Goal: Task Accomplishment & Management: Complete application form

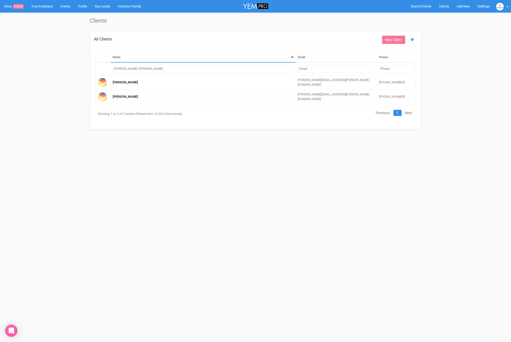
click at [169, 67] on input "rachel.*suh" at bounding box center [203, 68] width 181 height 7
drag, startPoint x: 159, startPoint y: 69, endPoint x: 93, endPoint y: 68, distance: 66.2
click at [93, 68] on div "Name Email Phone rachel.*suh Rachel Suhl rachel.suhl@hotmail.com +61487934749 R…" at bounding box center [256, 80] width 328 height 57
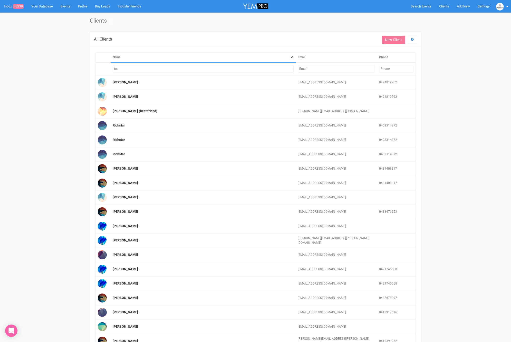
type input "h"
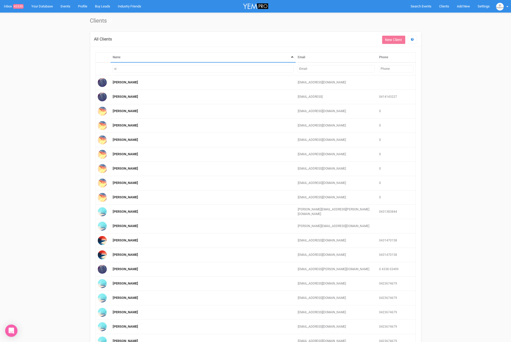
type input "s"
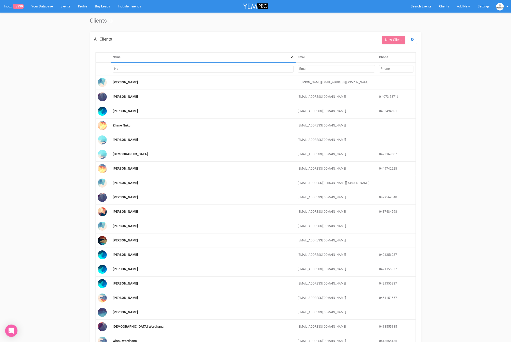
type input "H"
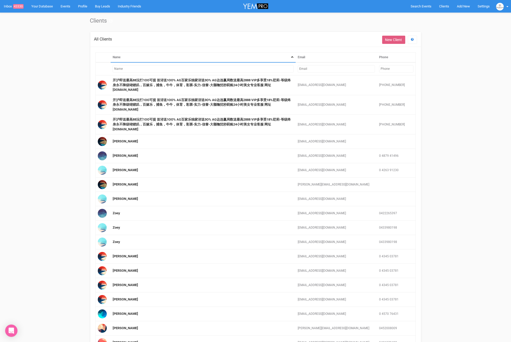
click at [393, 41] on link "New Client" at bounding box center [393, 40] width 23 height 8
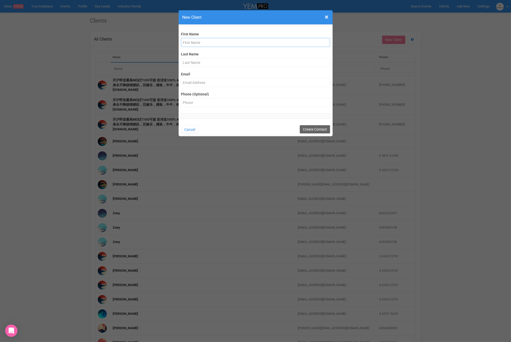
click at [197, 40] on input "text" at bounding box center [255, 42] width 149 height 9
click at [325, 19] on span "×" at bounding box center [327, 17] width 4 height 8
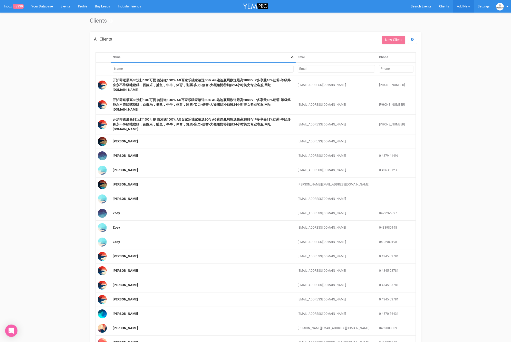
click at [467, 4] on span "Add New" at bounding box center [463, 6] width 13 height 4
click at [449, 50] on link "New Enquiry" at bounding box center [451, 47] width 39 height 10
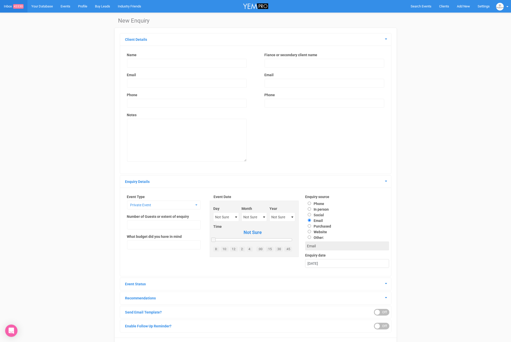
click at [194, 62] on input "text" at bounding box center [187, 63] width 120 height 9
type input "[PERSON_NAME]"
click at [275, 63] on input "text" at bounding box center [325, 63] width 120 height 9
type input "[PERSON_NAME]"
drag, startPoint x: 225, startPoint y: 78, endPoint x: 223, endPoint y: 84, distance: 5.9
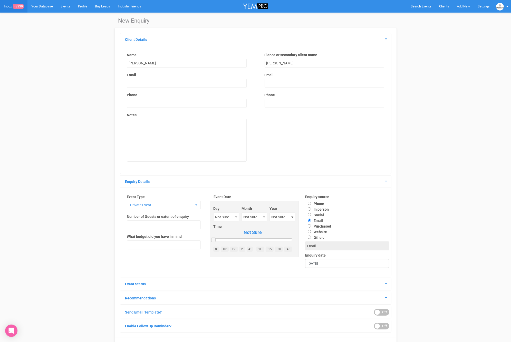
click at [225, 79] on div "Name Harna Fary Email Phone Notes" at bounding box center [187, 109] width 130 height 114
click at [223, 85] on input "email" at bounding box center [187, 83] width 120 height 9
click at [148, 84] on input "email" at bounding box center [187, 83] width 120 height 9
drag, startPoint x: 135, startPoint y: 82, endPoint x: 128, endPoint y: 82, distance: 7.0
click at [134, 82] on input "email" at bounding box center [187, 83] width 120 height 9
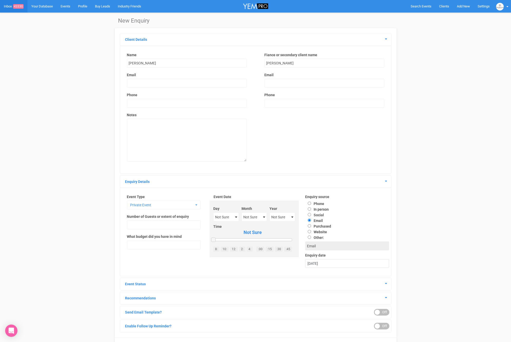
click at [123, 84] on div "Name Harna Fary Email Phone Notes" at bounding box center [187, 109] width 130 height 114
click at [143, 103] on input "text" at bounding box center [187, 103] width 120 height 9
click at [138, 85] on input "email" at bounding box center [187, 83] width 120 height 9
type input "[EMAIL_ADDRESS][DOMAIN_NAME]"
click at [137, 100] on input "text" at bounding box center [187, 103] width 120 height 9
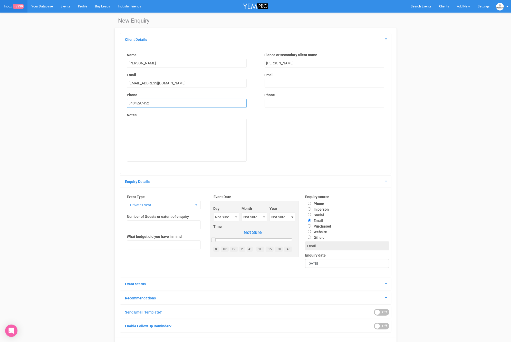
type input "0404297452"
click at [276, 85] on input "email" at bounding box center [325, 83] width 120 height 9
type input "[EMAIL_ADDRESS][DOMAIN_NAME]"
click at [288, 104] on input "text" at bounding box center [325, 103] width 120 height 9
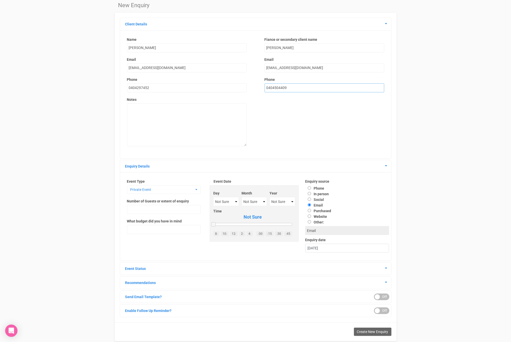
scroll to position [26, 0]
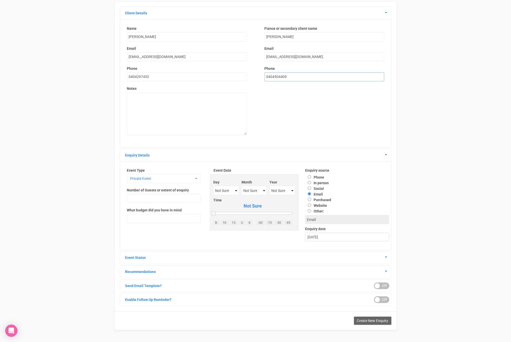
type input "0404504409"
click at [174, 113] on textarea at bounding box center [187, 113] width 120 height 43
click at [154, 170] on label "Event Type" at bounding box center [164, 170] width 74 height 5
click at [153, 174] on button "Private Event" at bounding box center [164, 178] width 74 height 9
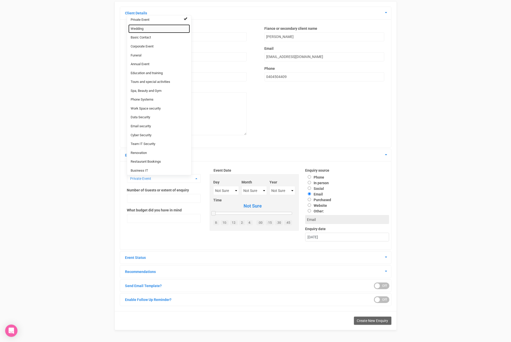
click at [133, 28] on span "Wedding" at bounding box center [137, 28] width 13 height 5
select select "20"
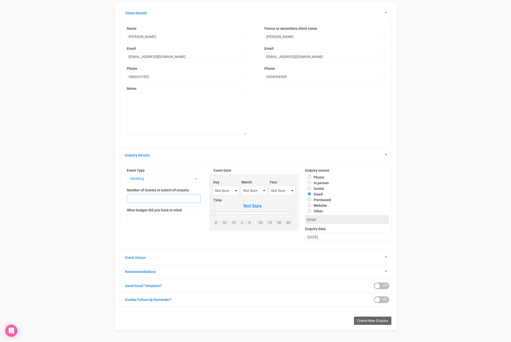
click at [136, 195] on input "text" at bounding box center [164, 198] width 74 height 9
type input "50-60"
click at [218, 191] on select "Not Sure 1 2 3 4 5 6 7 8 9 10 11 12 13 14 15 16 17 18 19 20 21 22 23 24 25 26 2…" at bounding box center [226, 190] width 26 height 9
select select "24"
click at [252, 193] on select "Not Sure January February March April May June July August September October No…" at bounding box center [254, 190] width 25 height 9
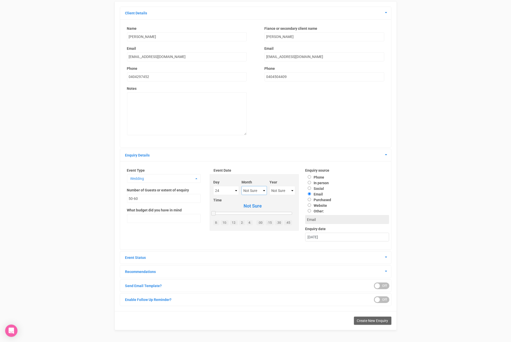
select select "October"
click at [275, 192] on select "Not Sure 2020 2021 2022 2023 2024 2025 2026 2027 2028 2029 2030 2031 2032 2033 …" at bounding box center [283, 190] width 26 height 9
select select "2026"
click at [316, 189] on label "Social" at bounding box center [314, 189] width 19 height 4
click at [311, 189] on input "Social" at bounding box center [309, 188] width 3 height 3
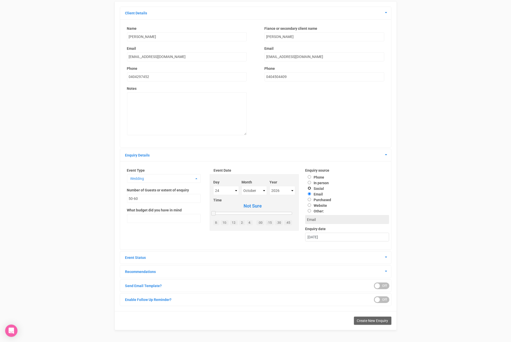
radio input "true"
type input "Social"
click at [386, 258] on icon at bounding box center [386, 257] width 2 height 4
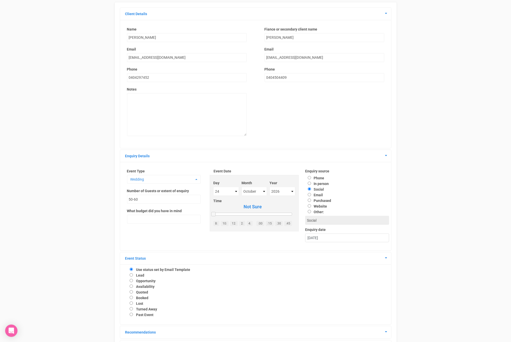
click at [145, 286] on label "Availability" at bounding box center [145, 287] width 18 height 4
click at [133, 286] on input "Availability" at bounding box center [131, 286] width 3 height 3
radio input "true"
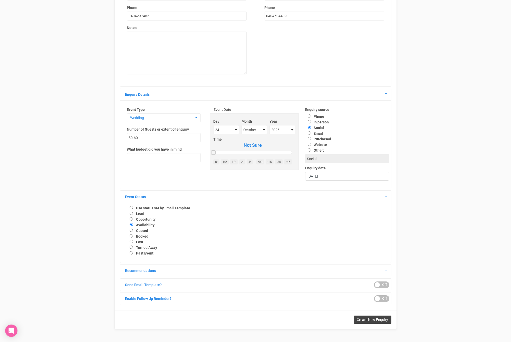
click at [377, 320] on span "Create New Enquiry" at bounding box center [372, 320] width 31 height 4
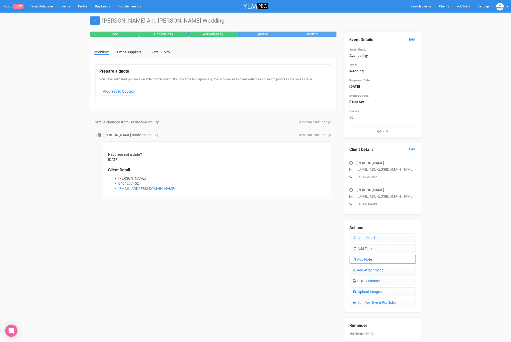
click at [370, 261] on link "Add Note" at bounding box center [383, 259] width 66 height 9
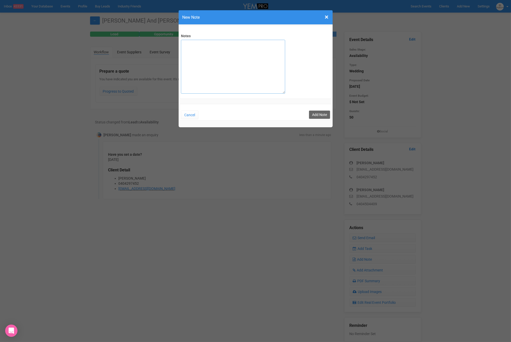
click at [231, 71] on textarea "Notes" at bounding box center [233, 67] width 104 height 54
click at [208, 62] on textarea "SITE 06/09/25 First Venue they have come to look at. Have been engaged for just…" at bounding box center [233, 67] width 104 height 54
click at [190, 53] on textarea "SITE 06/09/25 First Venue they have come to look at. Have been engaged for just…" at bounding box center [233, 67] width 104 height 54
click at [192, 54] on textarea "SITE 06/09/25 First Venue they have come to look at. Have been engaged for just…" at bounding box center [233, 67] width 104 height 54
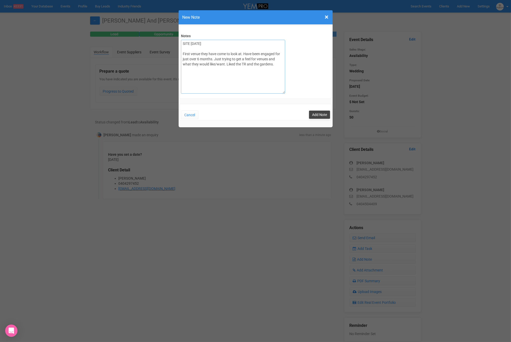
type textarea "SITE [DATE] First venue they have come to look at. Have been engaged for just o…"
click at [316, 112] on button "Add Note" at bounding box center [319, 115] width 21 height 8
click at [313, 115] on button "Add Note" at bounding box center [319, 115] width 21 height 8
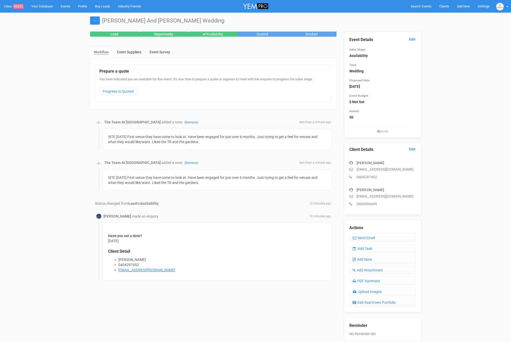
scroll to position [60, 0]
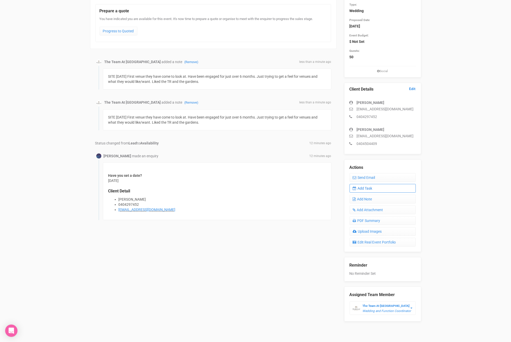
click at [372, 188] on link "Add Task" at bounding box center [383, 188] width 66 height 9
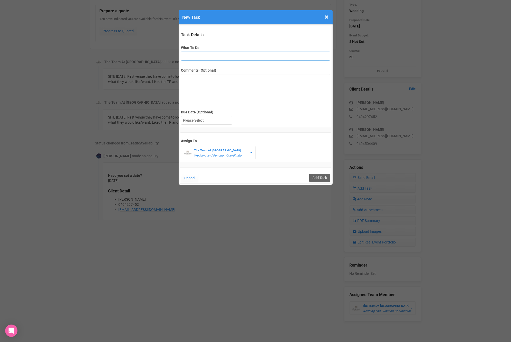
click at [203, 53] on input "What To Do" at bounding box center [255, 56] width 149 height 9
type input "F"
type input "fu after site"
click at [204, 121] on div at bounding box center [206, 120] width 51 height 8
click at [321, 179] on input "Add Task" at bounding box center [319, 178] width 21 height 8
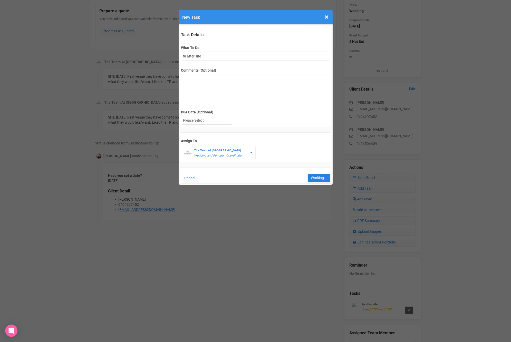
type input "Save"
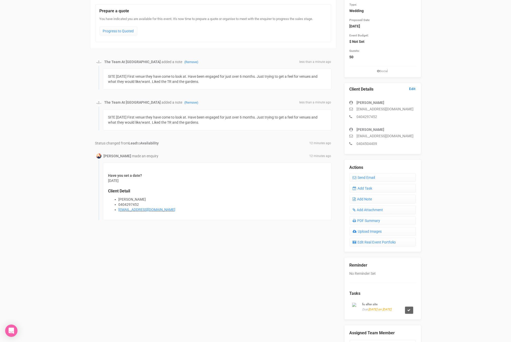
click at [174, 143] on div "Status changed from Lead to Availability 12 minutes ago" at bounding box center [213, 143] width 236 height 5
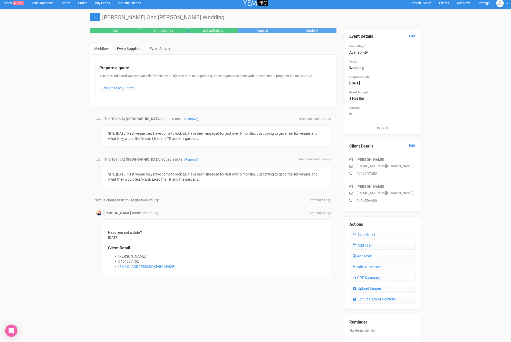
scroll to position [0, 0]
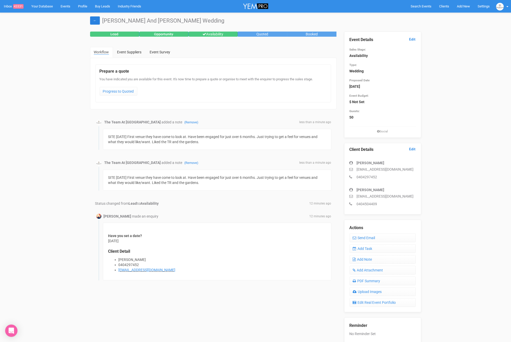
click at [92, 21] on link "←" at bounding box center [95, 20] width 10 height 8
